Goal: Task Accomplishment & Management: Manage account settings

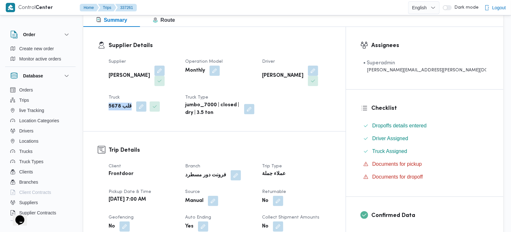
click at [114, 103] on b "قلب 5678" at bounding box center [120, 107] width 23 height 8
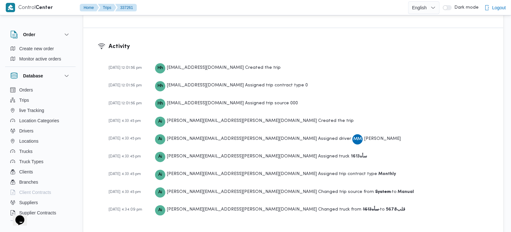
scroll to position [881, 0]
click at [351, 154] on b "سأه1613" at bounding box center [359, 156] width 16 height 4
copy b "سأه1613"
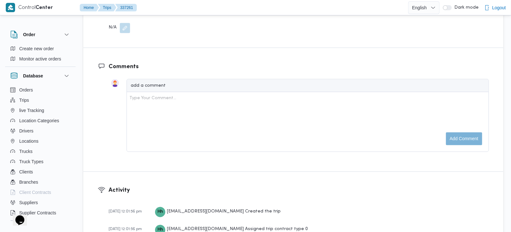
scroll to position [580, 0]
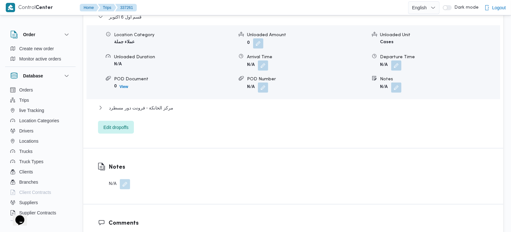
click at [124, 179] on button "button" at bounding box center [125, 184] width 10 height 10
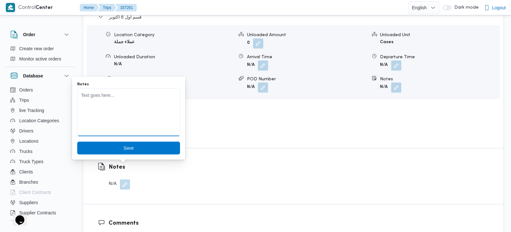
click at [126, 118] on textarea "Notes" at bounding box center [128, 112] width 103 height 48
type textarea "مفتوح بدل مقفول"
click at [127, 148] on span "Save" at bounding box center [128, 148] width 10 height 8
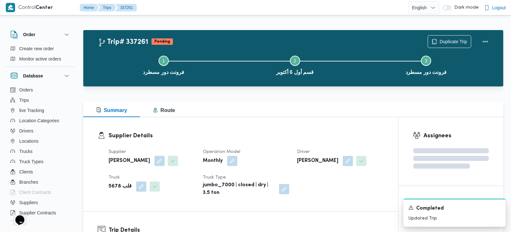
scroll to position [113, 0]
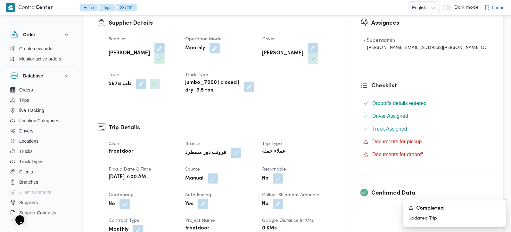
click at [138, 79] on button "button" at bounding box center [141, 84] width 10 height 10
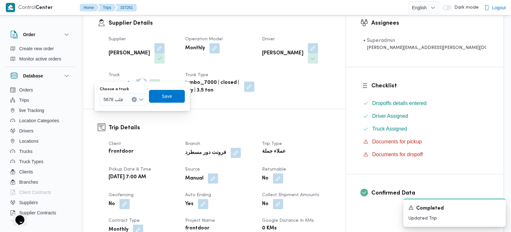
click at [135, 99] on icon "Clear input" at bounding box center [134, 99] width 3 height 3
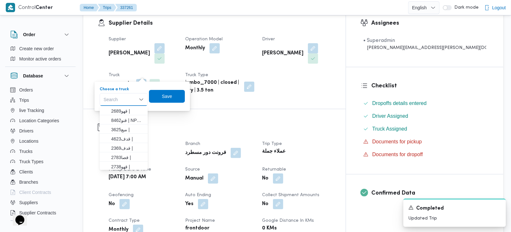
click at [135, 99] on div "Search" at bounding box center [124, 99] width 48 height 13
paste input "سأه1613"
type input "سأه1613"
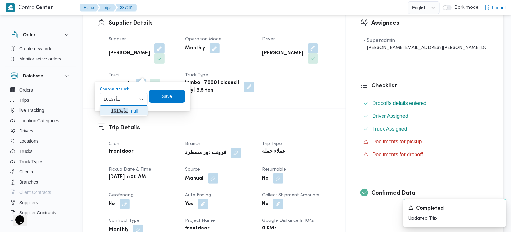
click at [126, 110] on mark "سأه1613" at bounding box center [119, 111] width 17 height 5
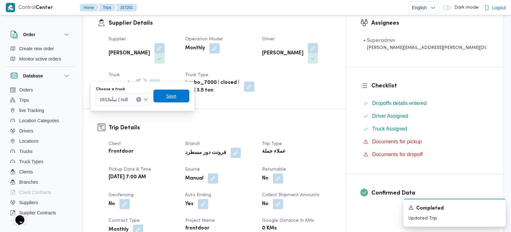
click at [183, 94] on span "Save" at bounding box center [171, 96] width 36 height 13
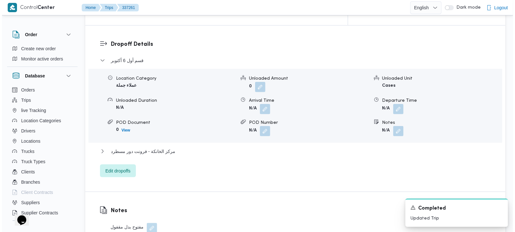
scroll to position [527, 0]
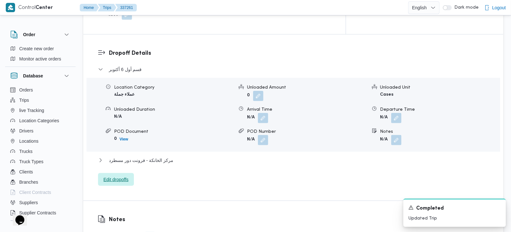
click at [117, 176] on span "Edit dropoffs" at bounding box center [115, 180] width 25 height 8
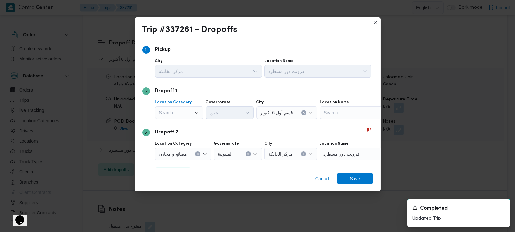
click at [182, 115] on div "Search" at bounding box center [179, 112] width 48 height 13
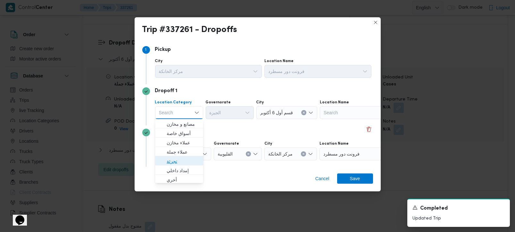
click at [183, 161] on span "تجزئة" at bounding box center [183, 162] width 33 height 8
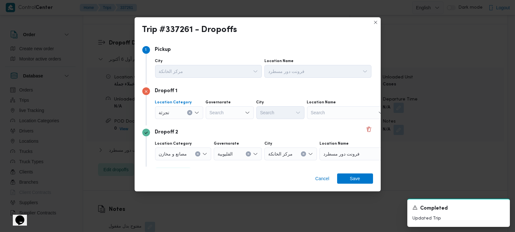
click at [196, 114] on icon "Open list of options" at bounding box center [196, 112] width 5 height 5
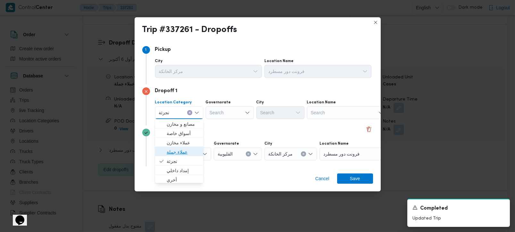
click at [183, 153] on span "عملاء جملة" at bounding box center [183, 152] width 33 height 8
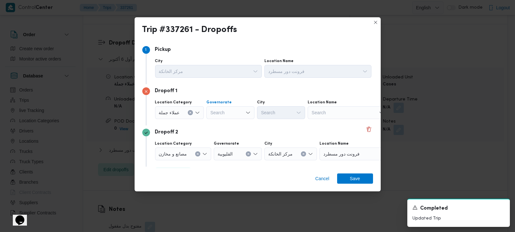
click at [223, 111] on div "Search" at bounding box center [230, 112] width 48 height 13
type input "رة"
click at [225, 132] on span "القاه رة" at bounding box center [233, 133] width 33 height 8
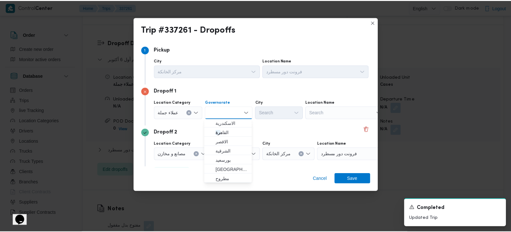
scroll to position [0, 0]
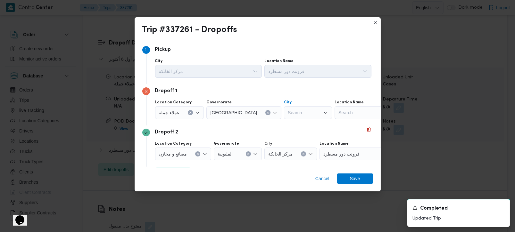
click at [284, 112] on div "Search" at bounding box center [308, 112] width 48 height 13
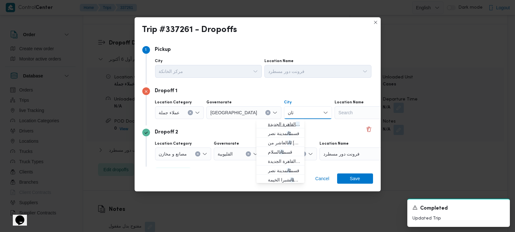
type input "ثان"
click at [284, 126] on span "قسم ثان القاهرة الجديدة" at bounding box center [284, 124] width 33 height 8
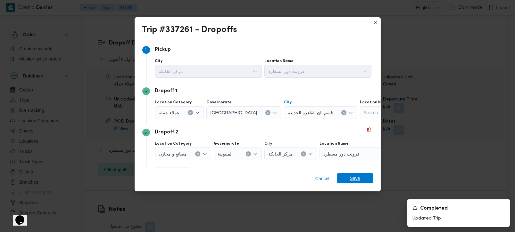
click at [343, 174] on span "Save" at bounding box center [355, 178] width 36 height 10
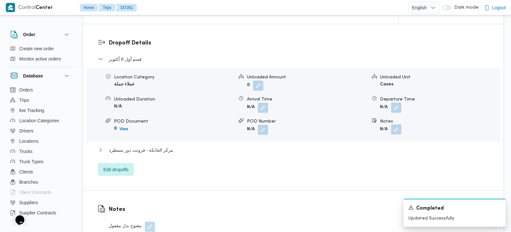
click at [395, 125] on button "button" at bounding box center [396, 130] width 10 height 10
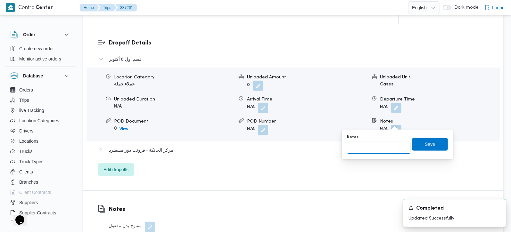
click at [382, 150] on input "Notes" at bounding box center [379, 147] width 64 height 13
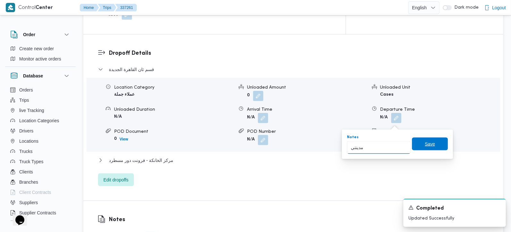
type input "مدينتي"
click at [418, 141] on span "Save" at bounding box center [430, 144] width 36 height 13
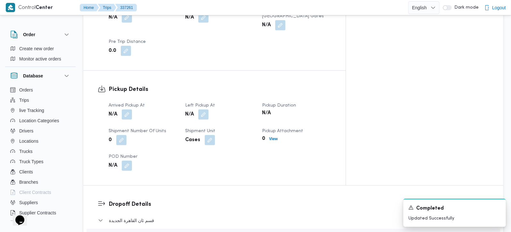
scroll to position [377, 0]
click at [126, 109] on button "button" at bounding box center [127, 114] width 10 height 10
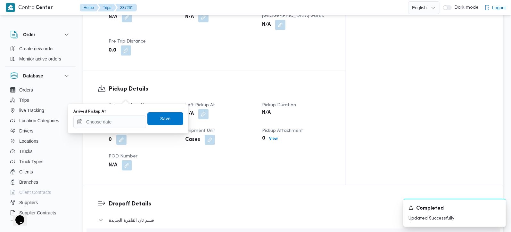
click at [119, 133] on div "Arrived Pickup At N/A Left Pickup At N/A Pickup Duration N/A Shipment Number of…" at bounding box center [220, 136] width 230 height 77
click at [117, 127] on input "Arrived Pickup At" at bounding box center [109, 122] width 73 height 13
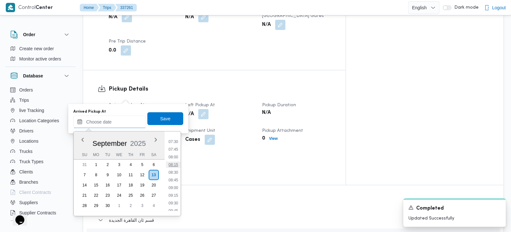
scroll to position [211, 0]
click at [175, 159] on li "07:30" at bounding box center [173, 159] width 15 height 6
type input "[DATE] 07:30"
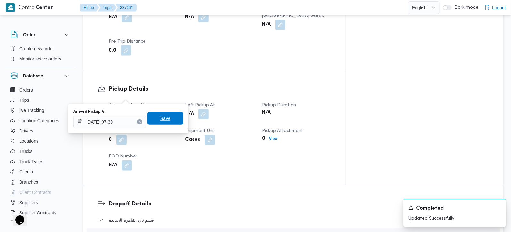
click at [157, 124] on span "Save" at bounding box center [165, 118] width 36 height 13
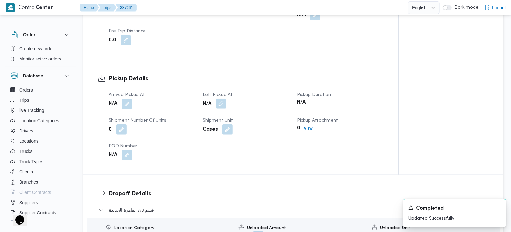
click at [221, 99] on button "button" at bounding box center [221, 104] width 10 height 10
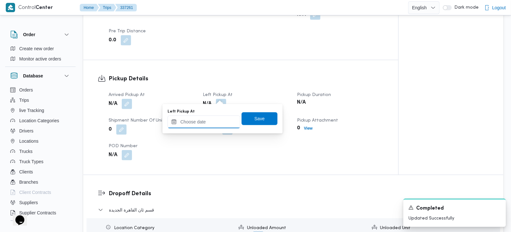
click at [214, 124] on input "Left Pickup At" at bounding box center [203, 122] width 73 height 13
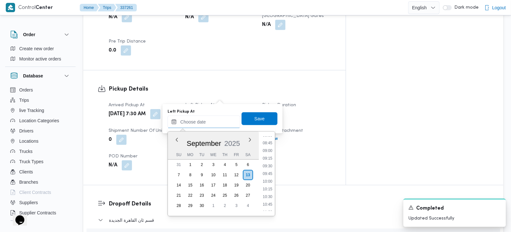
scroll to position [249, 0]
click at [272, 148] on ul "00:00 00:15 00:30 00:45 01:00 01:15 01:30 01:45 02:00 02:15 02:30 02:45 03:00 0…" at bounding box center [267, 174] width 15 height 74
click at [271, 152] on li "08:30" at bounding box center [267, 152] width 15 height 6
type input "[DATE] 08:30"
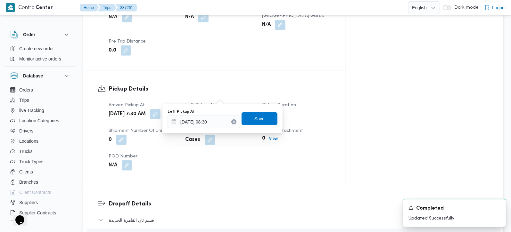
click at [255, 111] on div "Left Pickup At [DATE] 08:30 Save" at bounding box center [222, 119] width 111 height 20
click at [255, 116] on span "Save" at bounding box center [259, 119] width 10 height 8
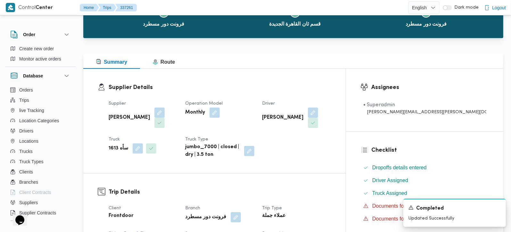
scroll to position [0, 0]
